Goal: Information Seeking & Learning: Learn about a topic

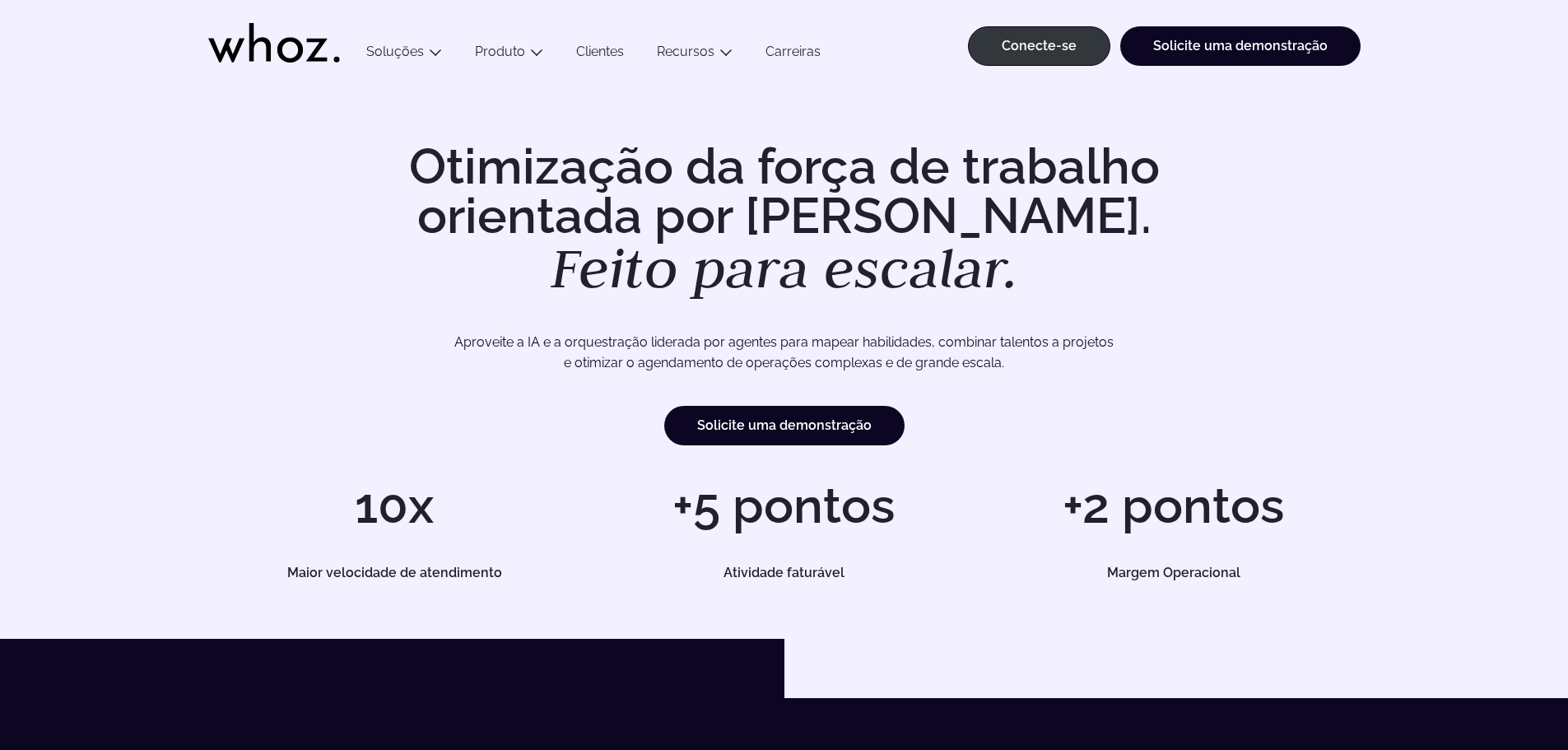
click at [306, 231] on div "Otimização da força de trabalho orientada por [PERSON_NAME]. Feito para escalar…" at bounding box center [784, 293] width 1152 height 304
click at [208, 235] on div "Otimização da força de trabalho orientada por [PERSON_NAME]. Feito para escalar…" at bounding box center [784, 293] width 1152 height 304
click at [114, 258] on div "Otimização da força de trabalho orientada por [PERSON_NAME]. Feito para escalar…" at bounding box center [784, 360] width 1502 height 438
click at [96, 241] on div "Otimização da força de trabalho orientada por [PERSON_NAME]. Feito para escalar…" at bounding box center [784, 360] width 1502 height 438
click at [92, 213] on div "Otimização da força de trabalho orientada por [PERSON_NAME]. Feito para escalar…" at bounding box center [784, 360] width 1502 height 438
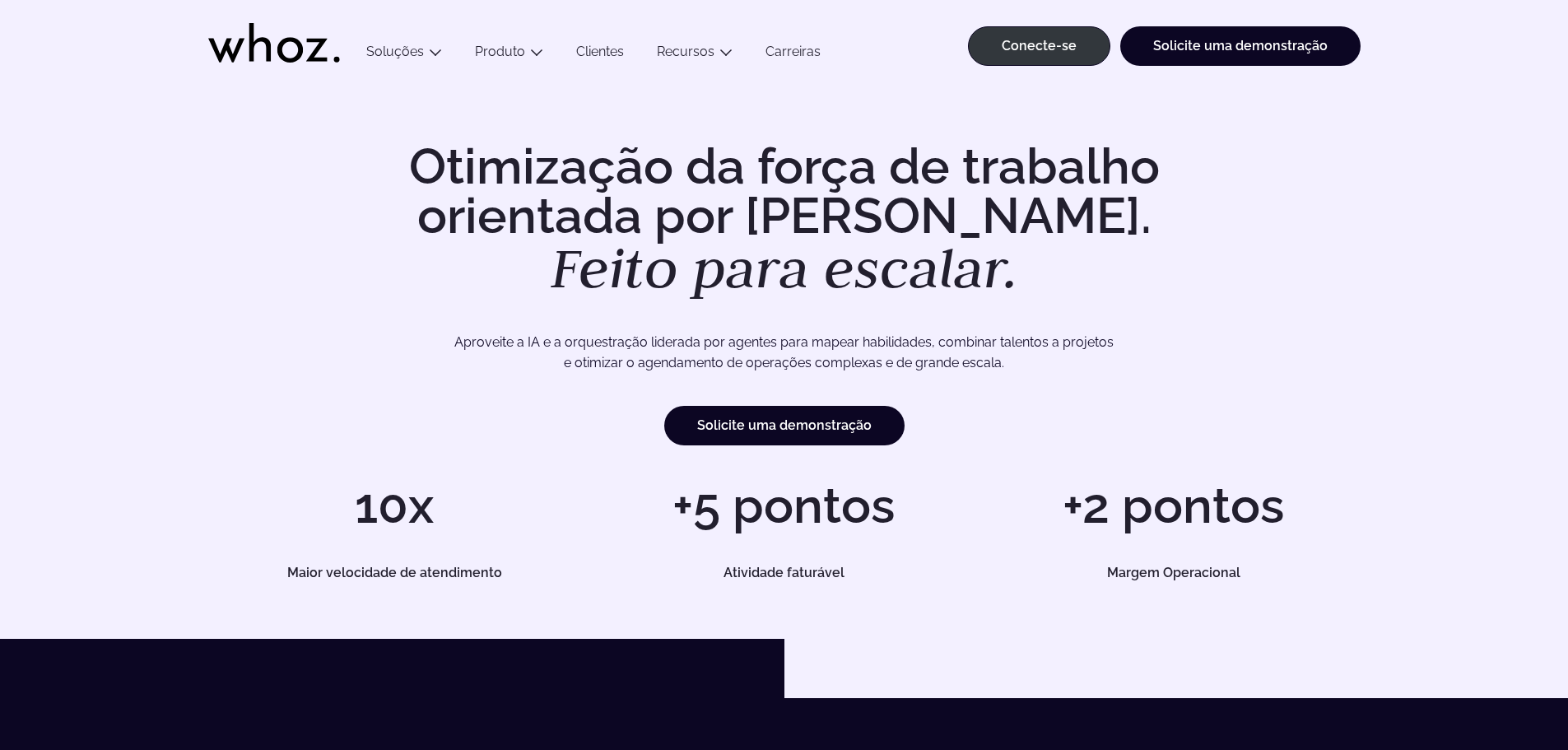
click at [83, 247] on div "Otimização da força de trabalho orientada por [PERSON_NAME]. Feito para escalar…" at bounding box center [784, 360] width 1502 height 438
click at [61, 244] on div "Otimização da força de trabalho orientada por [PERSON_NAME]. Feito para escalar…" at bounding box center [784, 360] width 1502 height 438
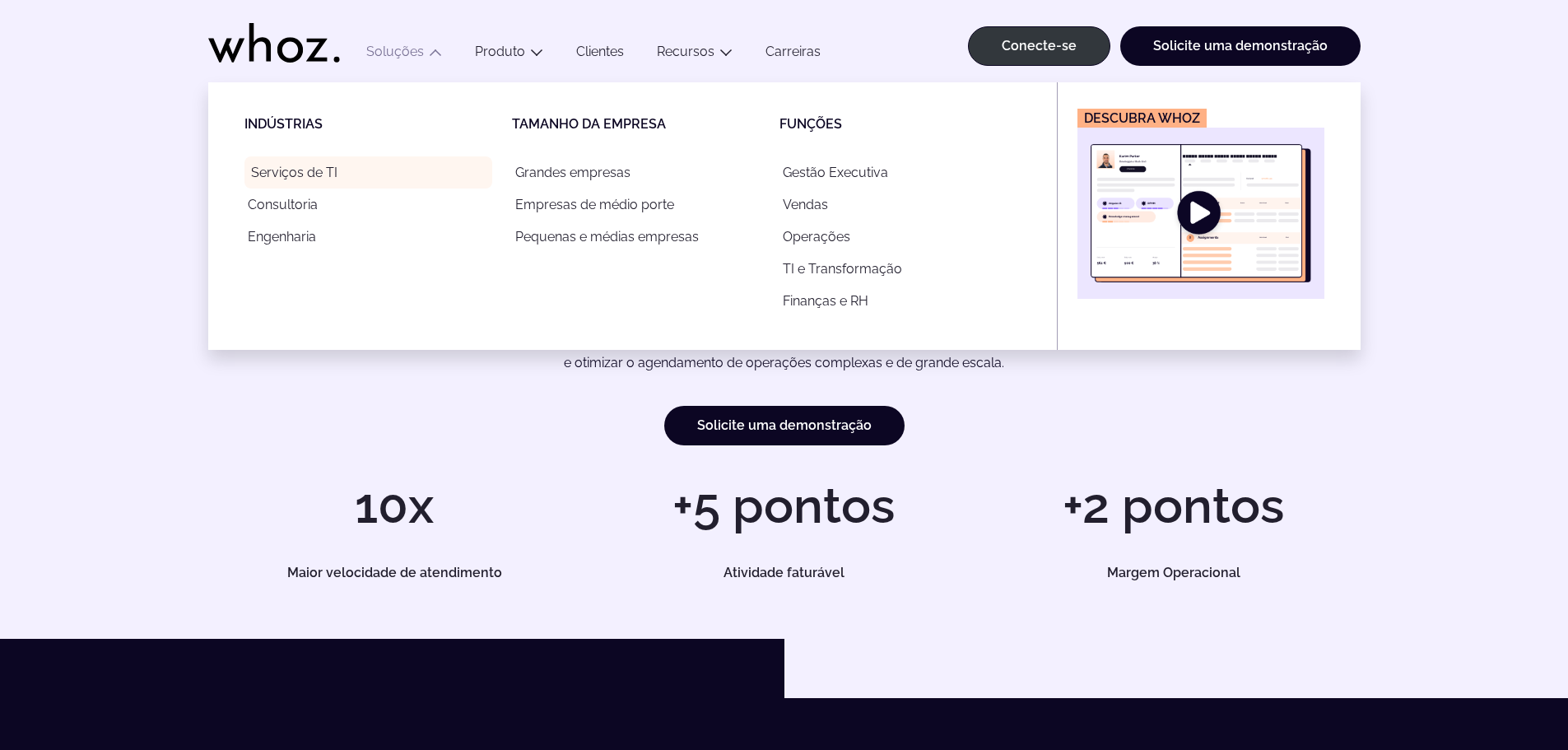
click at [323, 164] on link "Serviços de TI" at bounding box center [368, 172] width 247 height 32
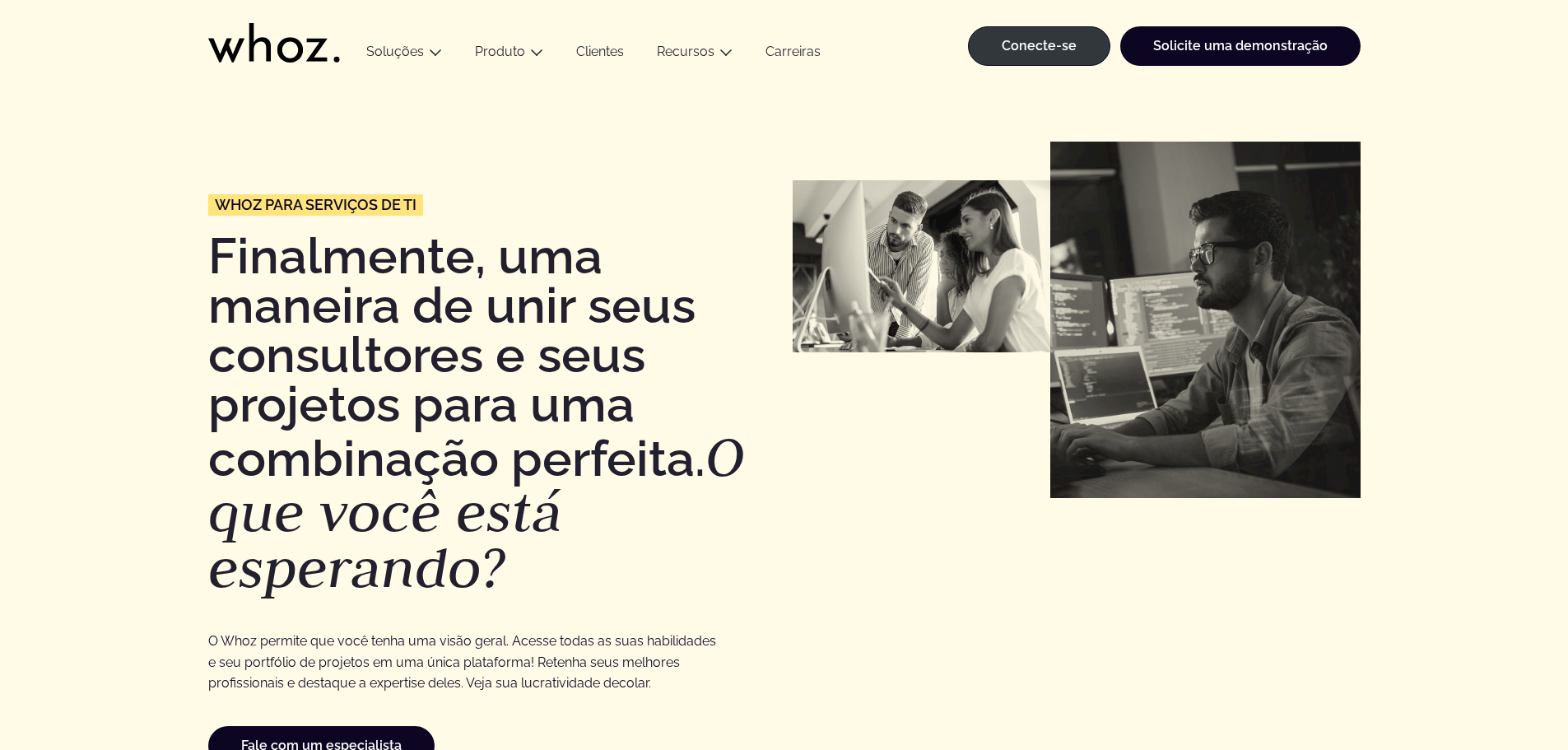
click at [75, 202] on div "Whoz para serviços de TI Finalmente, uma maneira de unir seus consultores e seu…" at bounding box center [784, 453] width 1502 height 624
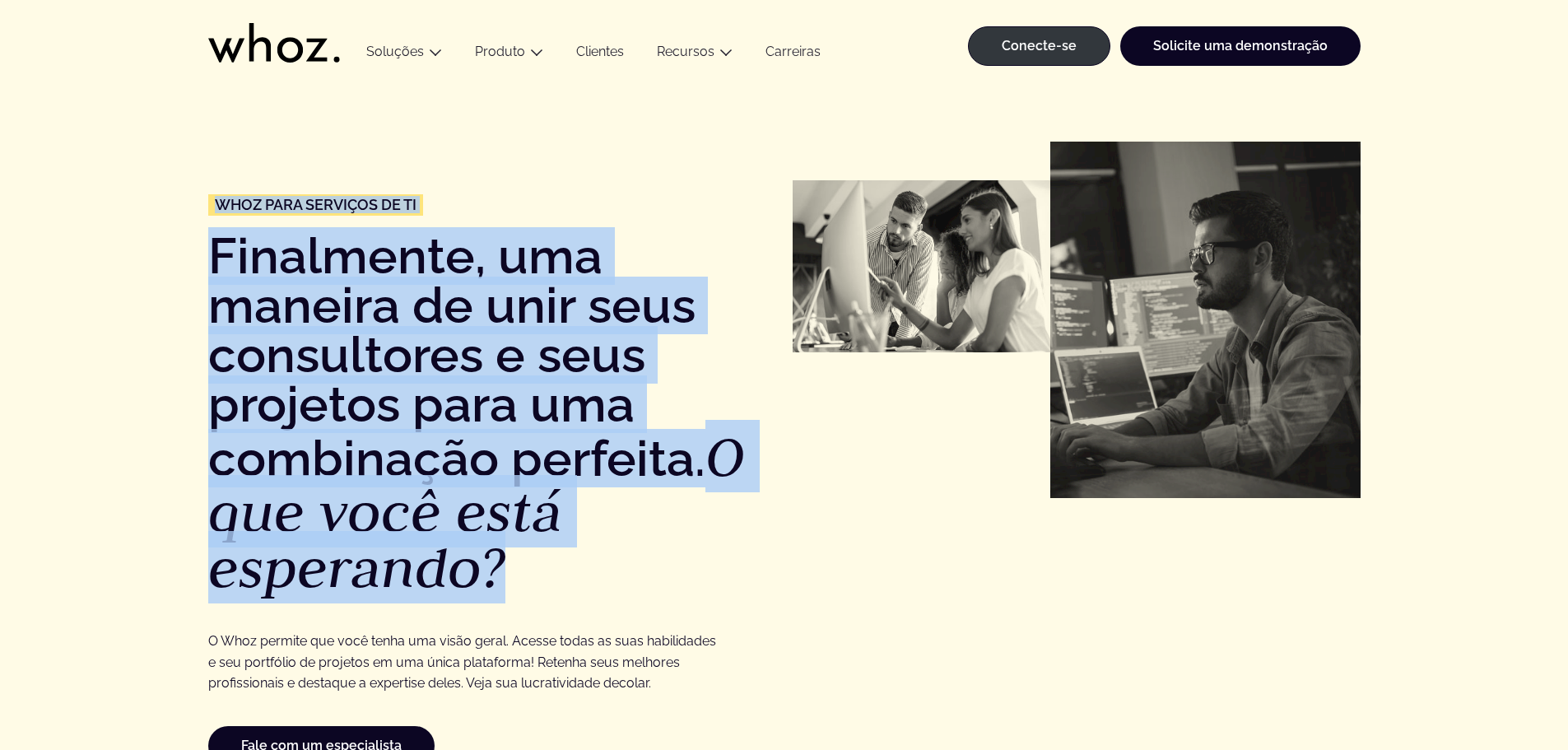
drag, startPoint x: 148, startPoint y: 172, endPoint x: 528, endPoint y: 558, distance: 541.7
click at [528, 558] on div "Whoz para serviços de TI Finalmente, uma maneira de unir seus consultores e seu…" at bounding box center [784, 453] width 1502 height 624
click at [528, 558] on h1 "Finalmente, uma maneira de unir seus consultores e seus projetos para uma combi…" at bounding box center [492, 413] width 568 height 364
drag, startPoint x: 546, startPoint y: 562, endPoint x: 161, endPoint y: 205, distance: 525.0
click at [161, 205] on div "Whoz para serviços de TI Finalmente, uma maneira de unir seus consultores e seu…" at bounding box center [784, 453] width 1502 height 624
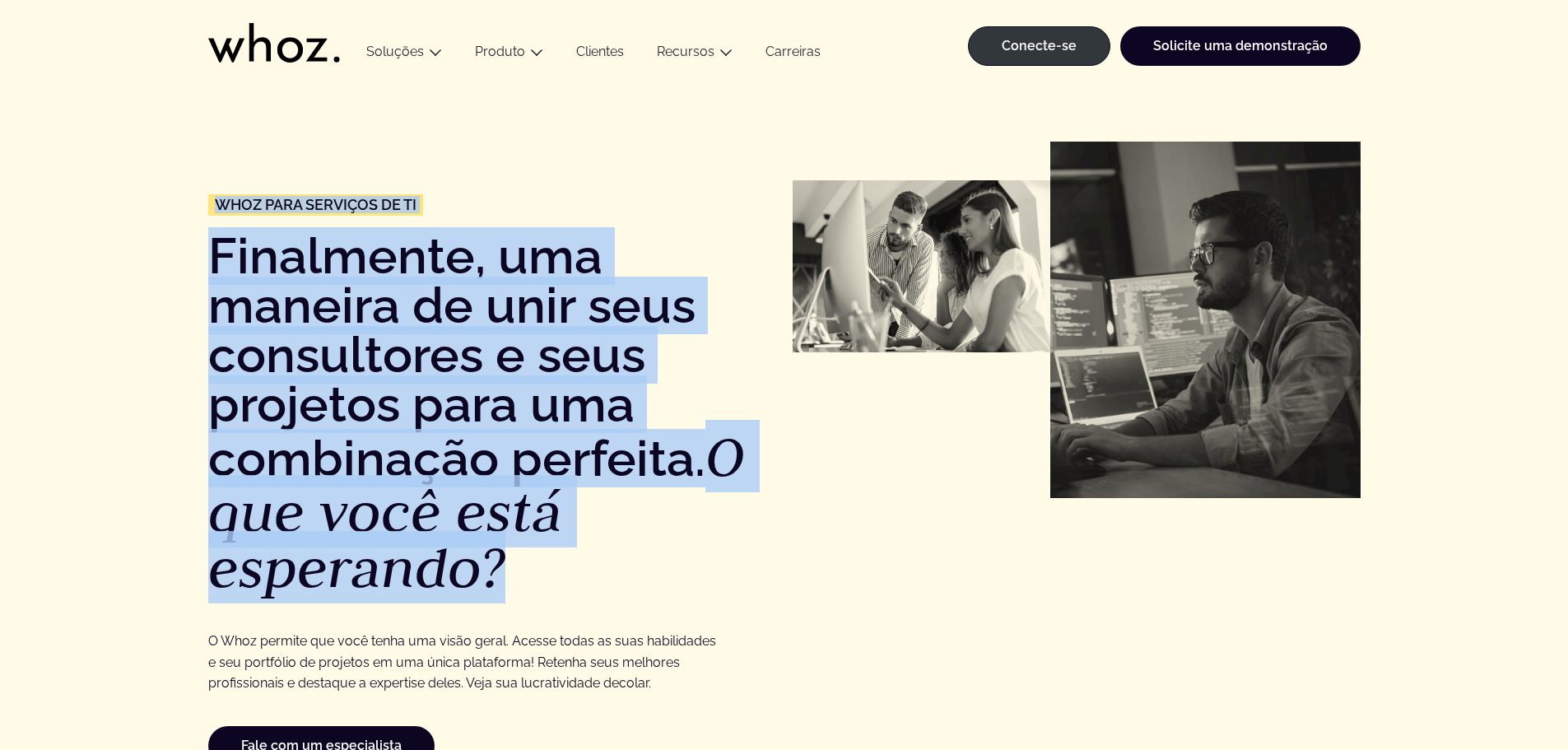
click at [155, 287] on div "Whoz para serviços de TI Finalmente, uma maneira de unir seus consultores e seu…" at bounding box center [784, 453] width 1502 height 624
